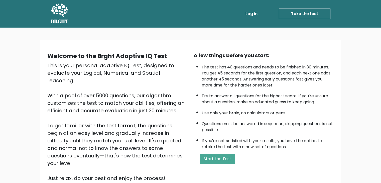
scroll to position [25, 0]
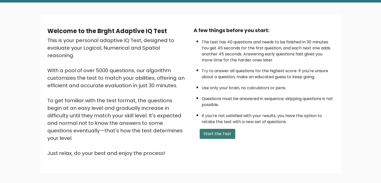
click at [221, 134] on button "Start the Test" at bounding box center [218, 134] width 36 height 10
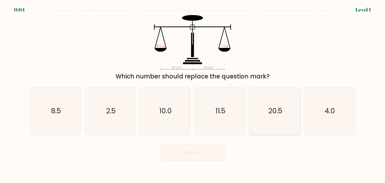
click at [278, 115] on text "20.5" at bounding box center [275, 111] width 14 height 10
click at [193, 94] on input "e. 20.5" at bounding box center [192, 92] width 0 height 3
radio input "true"
click at [210, 150] on button "Next" at bounding box center [192, 152] width 65 height 16
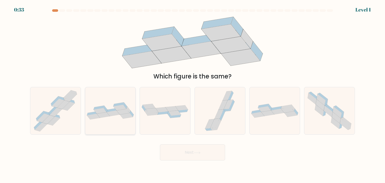
click at [124, 115] on icon at bounding box center [126, 116] width 13 height 6
click at [192, 94] on input "b." at bounding box center [192, 92] width 0 height 3
radio input "true"
click at [185, 153] on button "Next" at bounding box center [192, 152] width 65 height 16
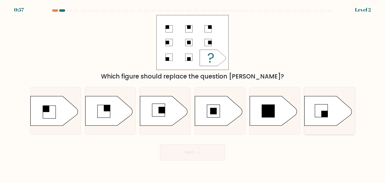
click at [325, 117] on rect at bounding box center [324, 114] width 7 height 7
click at [193, 94] on input "f." at bounding box center [192, 92] width 0 height 3
radio input "true"
click at [212, 154] on button "Next" at bounding box center [192, 152] width 65 height 16
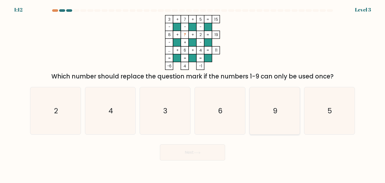
click at [276, 112] on text "9" at bounding box center [275, 111] width 5 height 10
click at [193, 94] on input "e. 9" at bounding box center [192, 92] width 0 height 3
radio input "true"
click at [196, 156] on button "Next" at bounding box center [192, 152] width 65 height 16
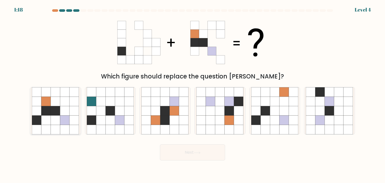
click at [56, 117] on icon at bounding box center [56, 120] width 10 height 10
click at [192, 94] on input "a." at bounding box center [192, 92] width 0 height 3
radio input "true"
click at [185, 153] on button "Next" at bounding box center [192, 152] width 65 height 16
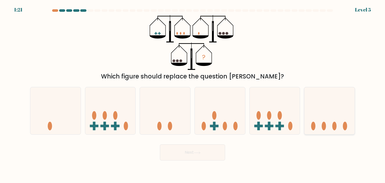
click at [326, 119] on icon at bounding box center [329, 111] width 50 height 42
click at [193, 94] on input "f." at bounding box center [192, 92] width 0 height 3
radio input "true"
drag, startPoint x: 200, startPoint y: 151, endPoint x: 231, endPoint y: 121, distance: 43.6
click at [231, 121] on form at bounding box center [192, 84] width 385 height 151
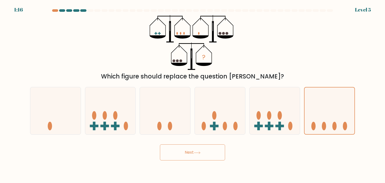
click at [192, 150] on button "Next" at bounding box center [192, 152] width 65 height 16
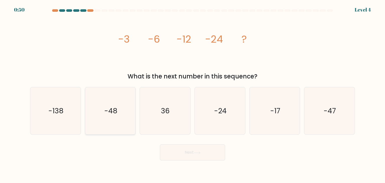
click at [118, 103] on icon "-48" at bounding box center [110, 110] width 47 height 47
click at [192, 94] on input "b. -48" at bounding box center [192, 92] width 0 height 3
radio input "true"
click at [186, 150] on button "Next" at bounding box center [192, 152] width 65 height 16
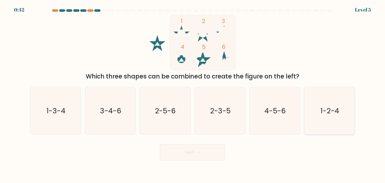
click at [328, 113] on text "1-2-4" at bounding box center [329, 111] width 19 height 10
click at [193, 94] on input "f. 1-2-4" at bounding box center [192, 92] width 0 height 3
radio input "true"
click at [211, 150] on button "Next" at bounding box center [192, 152] width 65 height 16
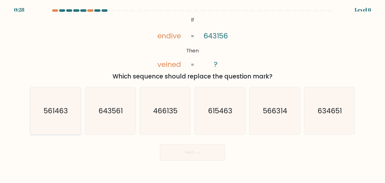
click at [52, 110] on text "561463" at bounding box center [56, 111] width 24 height 10
click at [192, 94] on input "a. 561463" at bounding box center [192, 92] width 0 height 3
radio input "true"
click at [194, 155] on button "Next" at bounding box center [192, 152] width 65 height 16
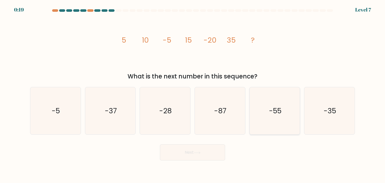
click at [275, 104] on icon "-55" at bounding box center [274, 110] width 47 height 47
click at [193, 94] on input "e. -55" at bounding box center [192, 92] width 0 height 3
radio input "true"
click at [190, 154] on button "Next" at bounding box center [192, 152] width 65 height 16
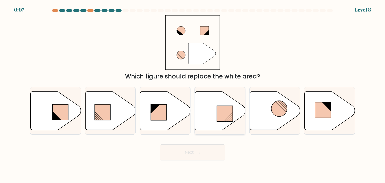
click at [229, 112] on rect at bounding box center [225, 114] width 16 height 16
click at [193, 94] on input "d." at bounding box center [192, 92] width 0 height 3
radio input "true"
click at [206, 151] on button "Next" at bounding box center [192, 152] width 65 height 16
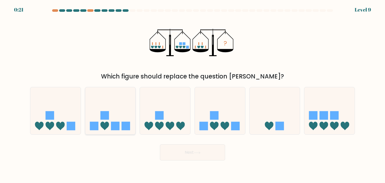
click at [126, 124] on rect at bounding box center [125, 126] width 9 height 9
click at [192, 94] on input "b." at bounding box center [192, 92] width 0 height 3
radio input "true"
click at [197, 152] on icon at bounding box center [197, 152] width 7 height 3
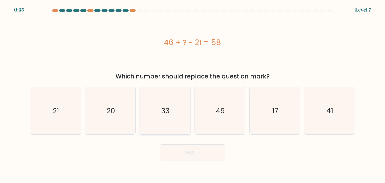
click at [157, 113] on icon "33" at bounding box center [164, 110] width 47 height 47
click at [192, 94] on input "c. 33" at bounding box center [192, 92] width 0 height 3
radio input "true"
click at [186, 152] on button "Next" at bounding box center [192, 152] width 65 height 16
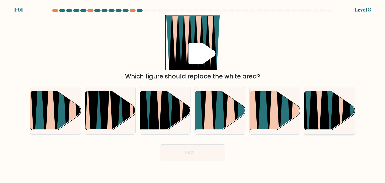
click at [336, 106] on icon at bounding box center [335, 90] width 11 height 100
click at [193, 94] on input "f." at bounding box center [192, 92] width 0 height 3
radio input "true"
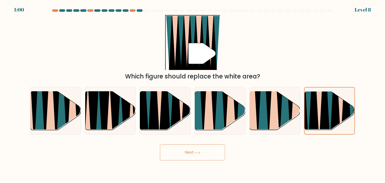
click at [204, 152] on button "Next" at bounding box center [192, 152] width 65 height 16
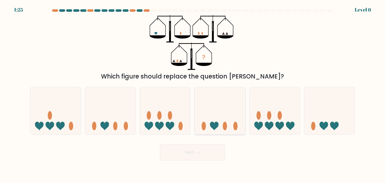
click at [220, 123] on icon at bounding box center [220, 111] width 50 height 42
click at [193, 94] on input "d." at bounding box center [192, 92] width 0 height 3
radio input "true"
click at [194, 150] on button "Next" at bounding box center [192, 152] width 65 height 16
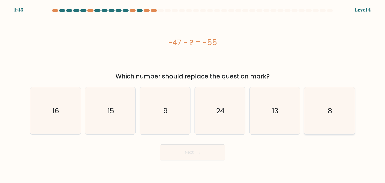
click at [333, 112] on icon "8" at bounding box center [329, 110] width 47 height 47
click at [193, 94] on input "f. 8" at bounding box center [192, 92] width 0 height 3
radio input "true"
click at [196, 157] on button "Next" at bounding box center [192, 152] width 65 height 16
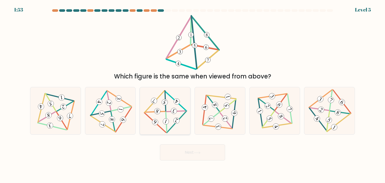
click at [166, 112] on icon at bounding box center [165, 111] width 38 height 38
click at [192, 94] on input "c." at bounding box center [192, 92] width 0 height 3
radio input "true"
click at [199, 150] on button "Next" at bounding box center [192, 152] width 65 height 16
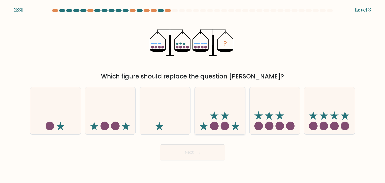
click at [217, 121] on icon at bounding box center [220, 111] width 50 height 42
click at [193, 94] on input "d." at bounding box center [192, 92] width 0 height 3
radio input "true"
click at [204, 151] on button "Next" at bounding box center [192, 152] width 65 height 16
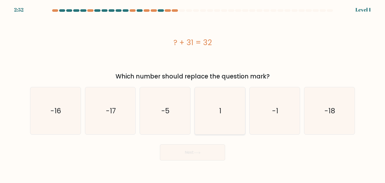
click at [224, 111] on icon "1" at bounding box center [219, 110] width 47 height 47
click at [193, 94] on input "d. 1" at bounding box center [192, 92] width 0 height 3
radio input "true"
click at [200, 155] on button "Next" at bounding box center [192, 152] width 65 height 16
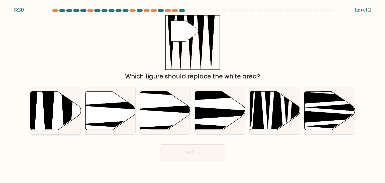
click at [59, 108] on icon at bounding box center [56, 110] width 50 height 39
click at [192, 94] on input "a." at bounding box center [192, 92] width 0 height 3
radio input "true"
click at [187, 152] on button "Next" at bounding box center [192, 152] width 65 height 16
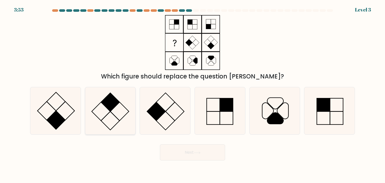
click at [107, 107] on rect at bounding box center [110, 102] width 19 height 19
click at [192, 94] on input "b." at bounding box center [192, 92] width 0 height 3
radio input "true"
click at [178, 151] on button "Next" at bounding box center [192, 152] width 65 height 16
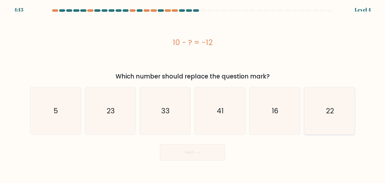
click at [324, 108] on icon "22" at bounding box center [329, 110] width 47 height 47
click at [193, 94] on input "f. 22" at bounding box center [192, 92] width 0 height 3
radio input "true"
click at [190, 149] on button "Next" at bounding box center [192, 152] width 65 height 16
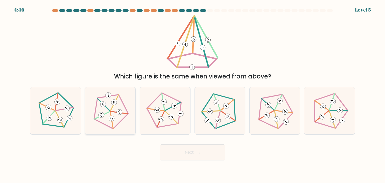
click at [112, 111] on 240 at bounding box center [118, 113] width 17 height 8
click at [192, 94] on input "b." at bounding box center [192, 92] width 0 height 3
radio input "true"
click at [197, 155] on button "Next" at bounding box center [192, 152] width 65 height 16
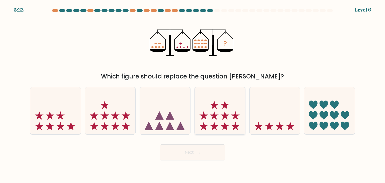
click at [225, 118] on icon at bounding box center [224, 115] width 9 height 9
click at [193, 94] on input "d." at bounding box center [192, 92] width 0 height 3
radio input "true"
click at [198, 152] on icon at bounding box center [197, 152] width 7 height 3
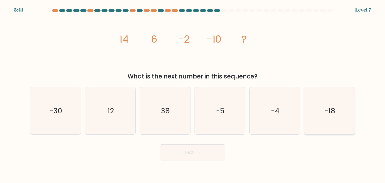
click at [330, 115] on text "-18" at bounding box center [329, 111] width 11 height 10
click at [193, 94] on input "f. -18" at bounding box center [192, 92] width 0 height 3
radio input "true"
click at [210, 152] on button "Next" at bounding box center [192, 152] width 65 height 16
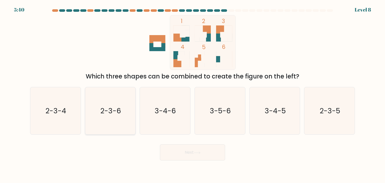
click at [106, 115] on text "2-3-6" at bounding box center [110, 111] width 21 height 10
click at [192, 94] on input "b. 2-3-6" at bounding box center [192, 92] width 0 height 3
radio input "true"
click at [194, 156] on button "Next" at bounding box center [192, 152] width 65 height 16
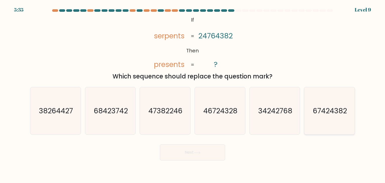
click at [333, 114] on text "67424382" at bounding box center [330, 111] width 34 height 10
click at [193, 94] on input "f. 67424382" at bounding box center [192, 92] width 0 height 3
radio input "true"
click at [204, 156] on button "Next" at bounding box center [192, 152] width 65 height 16
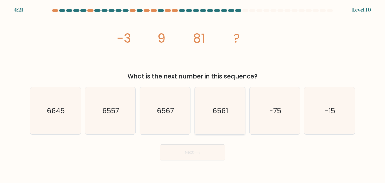
click at [218, 106] on text "6561" at bounding box center [220, 111] width 16 height 10
click at [193, 94] on input "d. 6561" at bounding box center [192, 92] width 0 height 3
radio input "true"
click at [189, 154] on button "Next" at bounding box center [192, 152] width 65 height 16
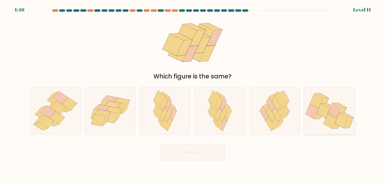
click at [330, 110] on icon at bounding box center [334, 110] width 13 height 15
click at [193, 94] on input "f." at bounding box center [192, 92] width 0 height 3
radio input "true"
click at [190, 150] on button "Next" at bounding box center [192, 152] width 65 height 16
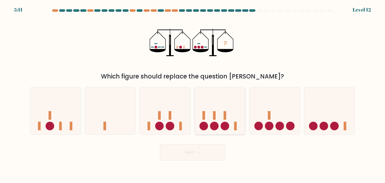
click at [215, 124] on circle at bounding box center [214, 126] width 9 height 9
click at [193, 94] on input "d." at bounding box center [192, 92] width 0 height 3
radio input "true"
click at [202, 148] on button "Next" at bounding box center [192, 152] width 65 height 16
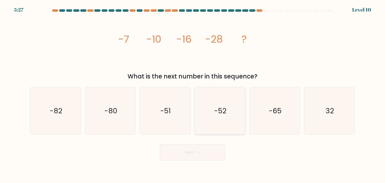
click at [228, 103] on icon "-52" at bounding box center [219, 110] width 47 height 47
click at [193, 94] on input "d. -52" at bounding box center [192, 92] width 0 height 3
radio input "true"
click at [204, 152] on button "Next" at bounding box center [192, 152] width 65 height 16
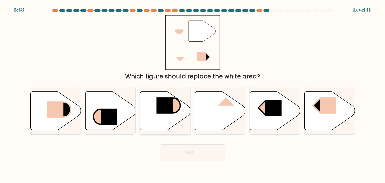
click at [165, 105] on rect at bounding box center [165, 105] width 17 height 16
click at [192, 94] on input "c." at bounding box center [192, 92] width 0 height 3
radio input "true"
click at [195, 147] on button "Next" at bounding box center [192, 152] width 65 height 16
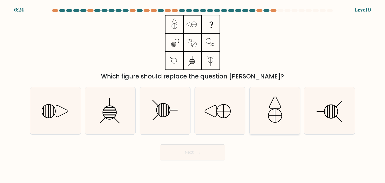
click at [272, 116] on icon at bounding box center [274, 110] width 47 height 47
click at [193, 94] on input "e." at bounding box center [192, 92] width 0 height 3
radio input "true"
click at [65, 108] on icon at bounding box center [62, 111] width 12 height 12
click at [192, 94] on input "a." at bounding box center [192, 92] width 0 height 3
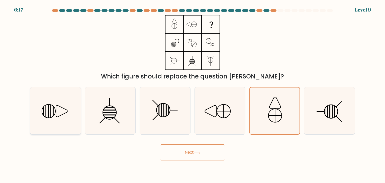
radio input "true"
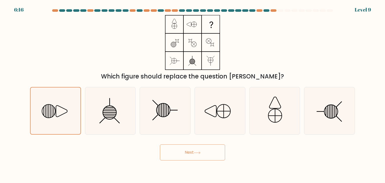
click at [183, 153] on button "Next" at bounding box center [192, 152] width 65 height 16
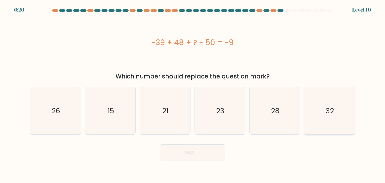
click at [330, 109] on text "32" at bounding box center [330, 111] width 8 height 10
click at [193, 94] on input "f. 32" at bounding box center [192, 92] width 0 height 3
radio input "true"
click at [194, 152] on button "Next" at bounding box center [192, 152] width 65 height 16
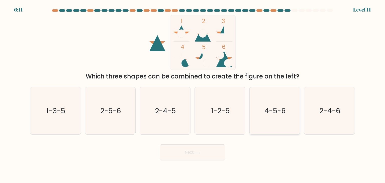
click at [272, 103] on icon "4-5-6" at bounding box center [274, 110] width 47 height 47
click at [193, 94] on input "e. 4-5-6" at bounding box center [192, 92] width 0 height 3
radio input "true"
click at [211, 151] on button "Next" at bounding box center [192, 152] width 65 height 16
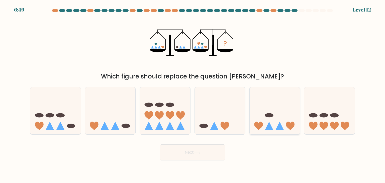
click at [270, 118] on icon at bounding box center [274, 111] width 50 height 42
click at [193, 94] on input "e." at bounding box center [192, 92] width 0 height 3
radio input "true"
click at [195, 150] on button "Next" at bounding box center [192, 152] width 65 height 16
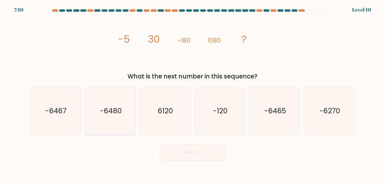
click at [104, 112] on text "-6480" at bounding box center [111, 111] width 22 height 10
click at [192, 94] on input "b. -6480" at bounding box center [192, 92] width 0 height 3
radio input "true"
click at [196, 154] on icon at bounding box center [197, 152] width 7 height 3
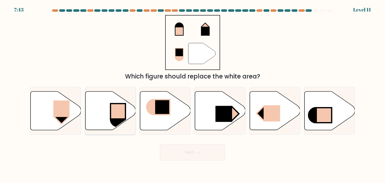
click at [120, 114] on rect at bounding box center [117, 110] width 15 height 15
click at [192, 94] on input "b." at bounding box center [192, 92] width 0 height 3
radio input "true"
click at [193, 150] on button "Next" at bounding box center [192, 152] width 65 height 16
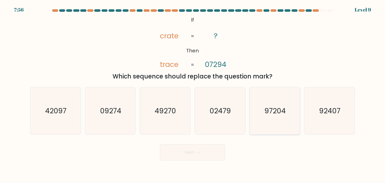
click at [273, 114] on text "97204" at bounding box center [274, 111] width 21 height 10
click at [193, 94] on input "e. 97204" at bounding box center [192, 92] width 0 height 3
radio input "true"
click at [201, 149] on button "Next" at bounding box center [192, 152] width 65 height 16
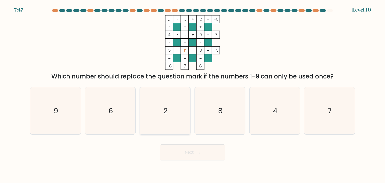
click at [166, 106] on text "2" at bounding box center [166, 111] width 4 height 10
click at [192, 94] on input "c. 2" at bounding box center [192, 92] width 0 height 3
radio input "true"
click at [183, 150] on button "Next" at bounding box center [192, 152] width 65 height 16
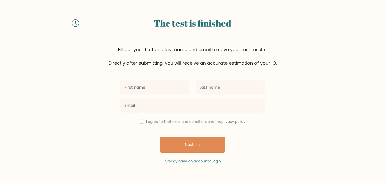
click at [133, 89] on input "text" at bounding box center [154, 87] width 69 height 14
type input "[PERSON_NAME]"
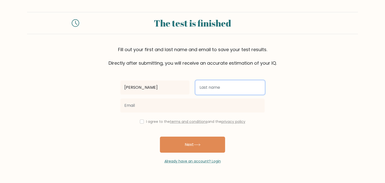
click at [210, 87] on input "text" at bounding box center [229, 87] width 69 height 14
type input "Reloba"
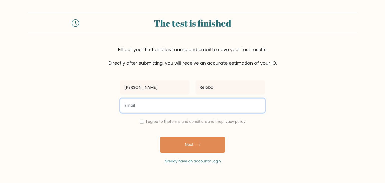
click at [142, 106] on input "email" at bounding box center [192, 105] width 144 height 14
type input "[EMAIL_ADDRESS][DOMAIN_NAME]"
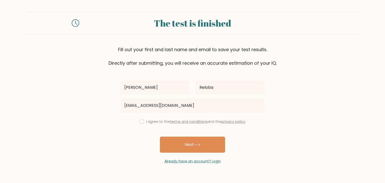
click at [138, 120] on div "I agree to the terms and conditions and the privacy policy" at bounding box center [192, 121] width 150 height 6
click at [140, 122] on input "checkbox" at bounding box center [142, 121] width 4 height 4
checkbox input "true"
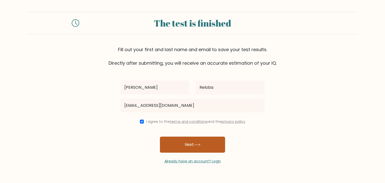
click at [186, 143] on button "Next" at bounding box center [192, 144] width 65 height 16
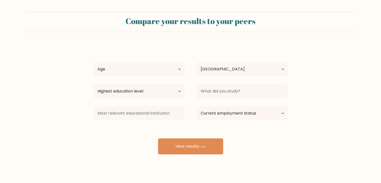
select select "PH"
click at [132, 68] on select "Age Under 18 years old 18-24 years old 25-34 years old 35-44 years old 45-54 ye…" at bounding box center [138, 69] width 91 height 14
select select "18_24"
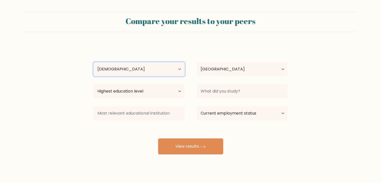
click at [93, 62] on select "Age Under 18 years old 18-24 years old 25-34 years old 35-44 years old 45-54 ye…" at bounding box center [138, 69] width 91 height 14
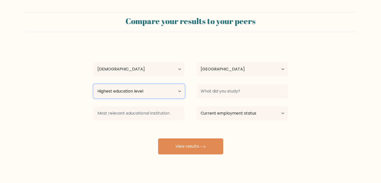
click at [131, 94] on select "Highest education level No schooling Primary Lower Secondary Upper Secondary Oc…" at bounding box center [138, 91] width 91 height 14
select select "bachelors_degree"
click at [93, 84] on select "Highest education level No schooling Primary Lower Secondary Upper Secondary Oc…" at bounding box center [138, 91] width 91 height 14
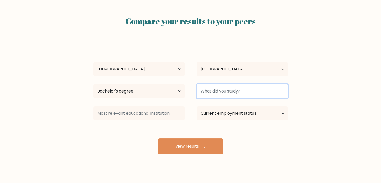
click at [235, 91] on input at bounding box center [242, 91] width 91 height 14
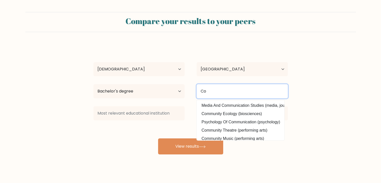
type input "C"
type input "D"
drag, startPoint x: 228, startPoint y: 91, endPoint x: 198, endPoint y: 95, distance: 30.8
click at [198, 95] on input "Mass Comm" at bounding box center [242, 91] width 91 height 14
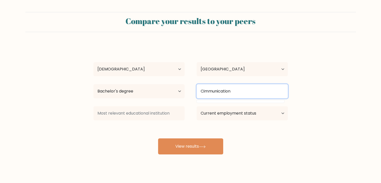
click at [204, 92] on input "Cimmunication" at bounding box center [242, 91] width 91 height 14
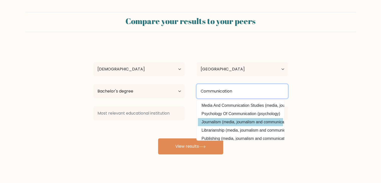
type input "Communication"
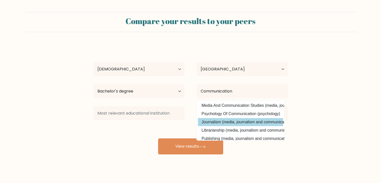
click at [223, 119] on div "Ryan Reloba Age Under 18 years old 18-24 years old 25-34 years old 35-44 years …" at bounding box center [190, 99] width 200 height 110
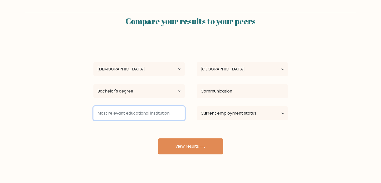
click at [133, 113] on input at bounding box center [138, 113] width 91 height 14
click at [141, 115] on input at bounding box center [138, 113] width 91 height 14
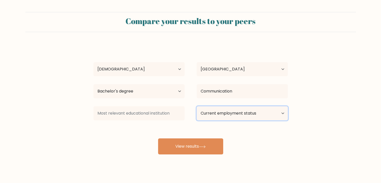
click at [226, 113] on select "Current employment status Employed Student Retired Other / prefer not to answer" at bounding box center [242, 113] width 91 height 14
select select "employed"
click at [197, 106] on select "Current employment status Employed Student Retired Other / prefer not to answer" at bounding box center [242, 113] width 91 height 14
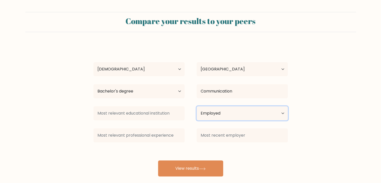
scroll to position [7, 0]
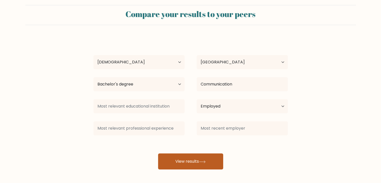
click at [196, 158] on button "View results" at bounding box center [190, 161] width 65 height 16
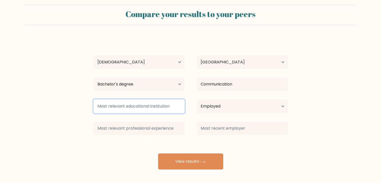
click at [140, 104] on input at bounding box center [138, 106] width 91 height 14
click at [139, 106] on input at bounding box center [138, 106] width 91 height 14
click at [136, 108] on input at bounding box center [138, 106] width 91 height 14
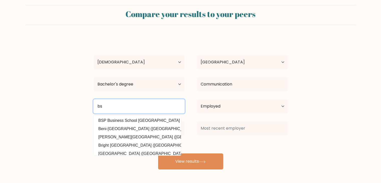
type input "b"
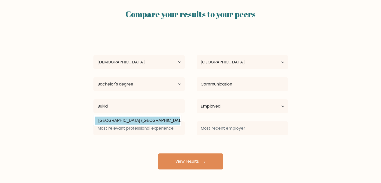
click at [135, 119] on option "Bukidnon State University (Philippines)" at bounding box center [137, 120] width 85 height 8
type input "Bukidnon State University"
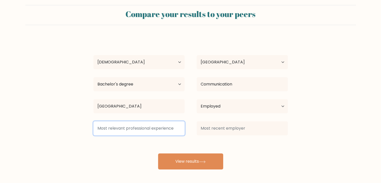
click at [131, 129] on input at bounding box center [138, 128] width 91 height 14
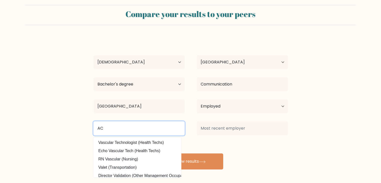
type input "A"
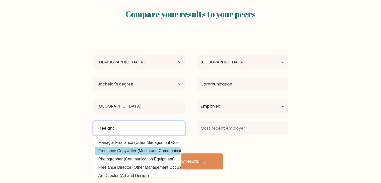
scroll to position [8, 0]
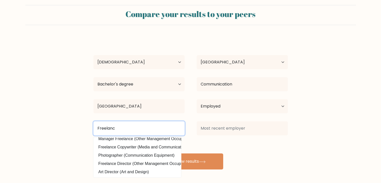
drag, startPoint x: 121, startPoint y: 130, endPoint x: 100, endPoint y: 130, distance: 21.3
click at [100, 130] on input "Freelanc" at bounding box center [138, 128] width 91 height 14
type input "F"
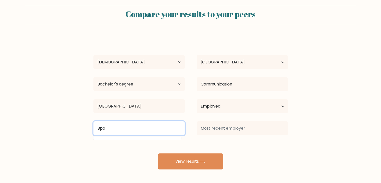
type input "Bpo"
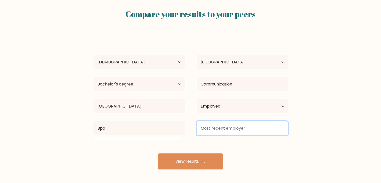
click at [220, 128] on input at bounding box center [242, 128] width 91 height 14
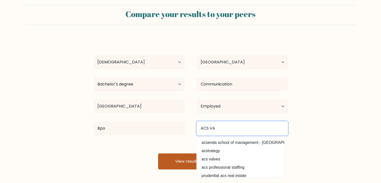
type input "ACS VA"
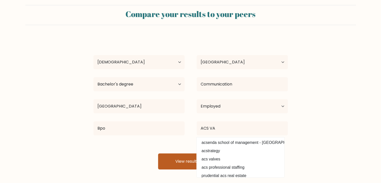
click at [178, 157] on button "View results" at bounding box center [190, 161] width 65 height 16
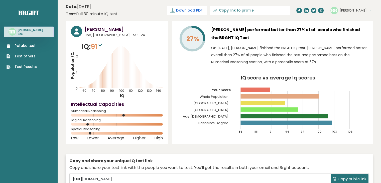
click at [202, 10] on span "Download PDF" at bounding box center [189, 10] width 26 height 5
